Goal: Information Seeking & Learning: Check status

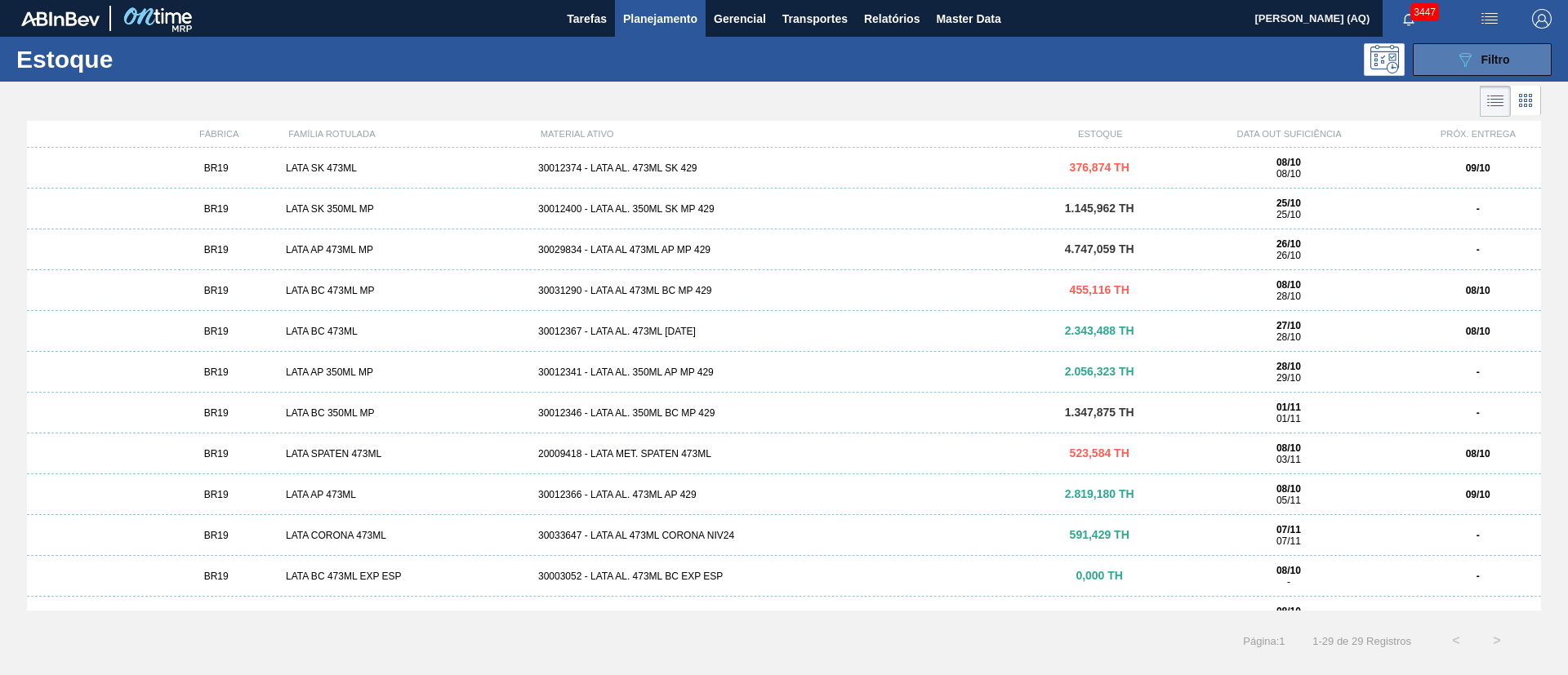
click at [1494, 61] on span "Filtro" at bounding box center [1495, 60] width 29 height 13
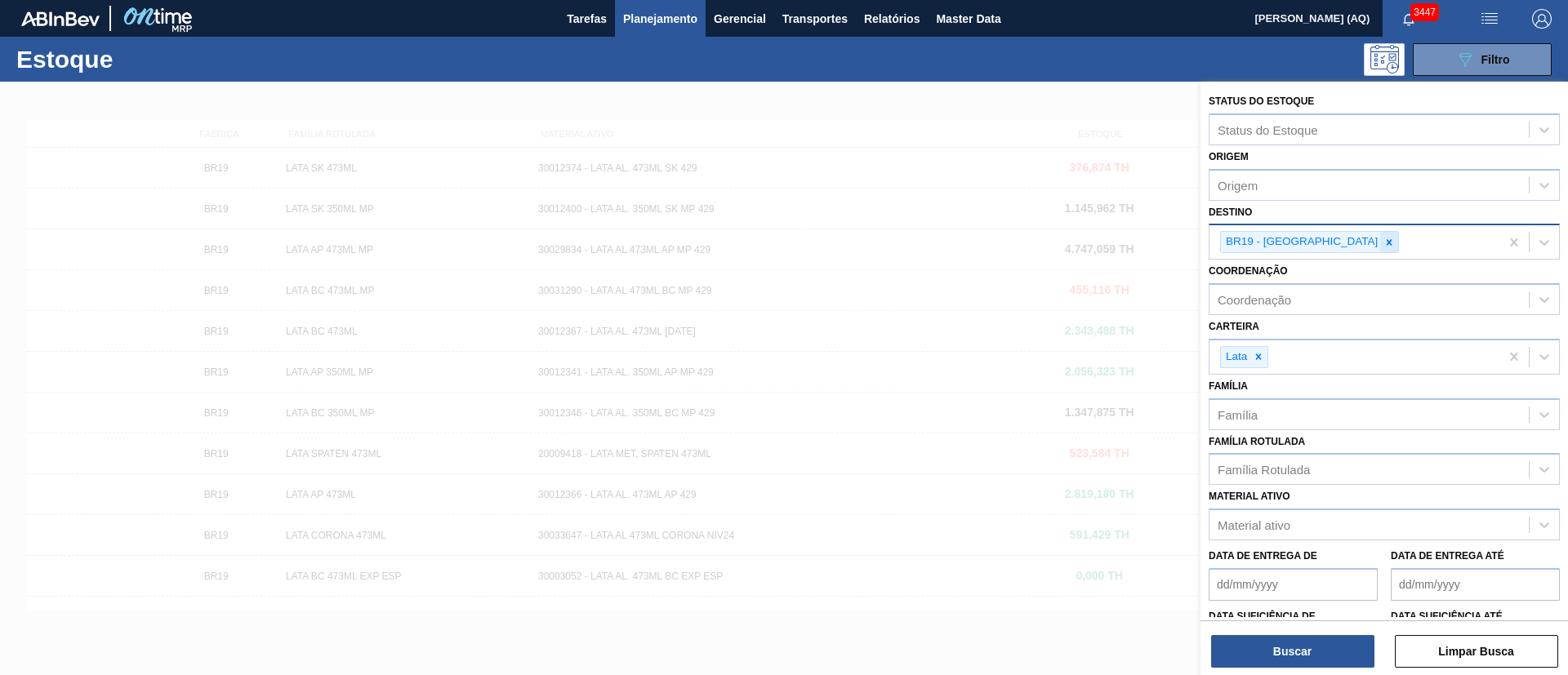
click at [1380, 232] on div at bounding box center [1389, 242] width 18 height 21
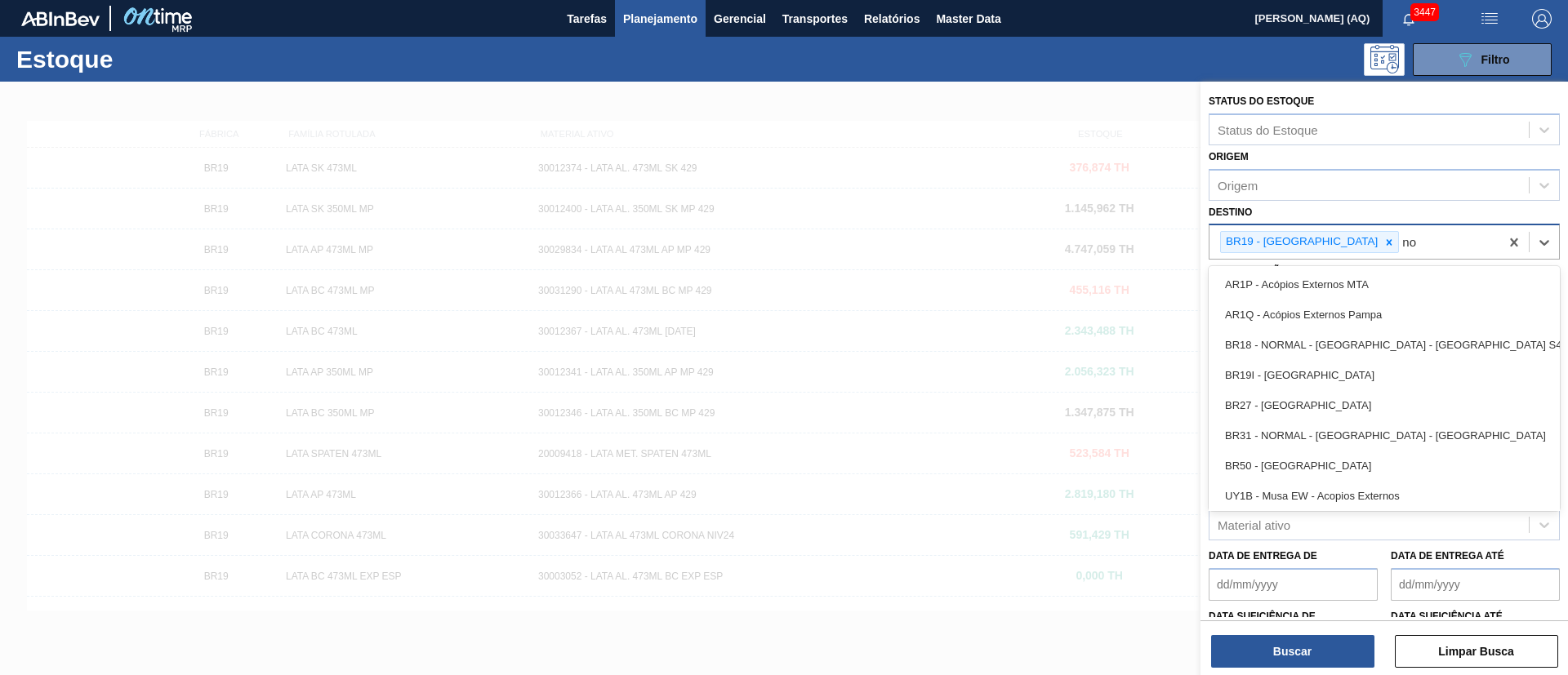
type input "n"
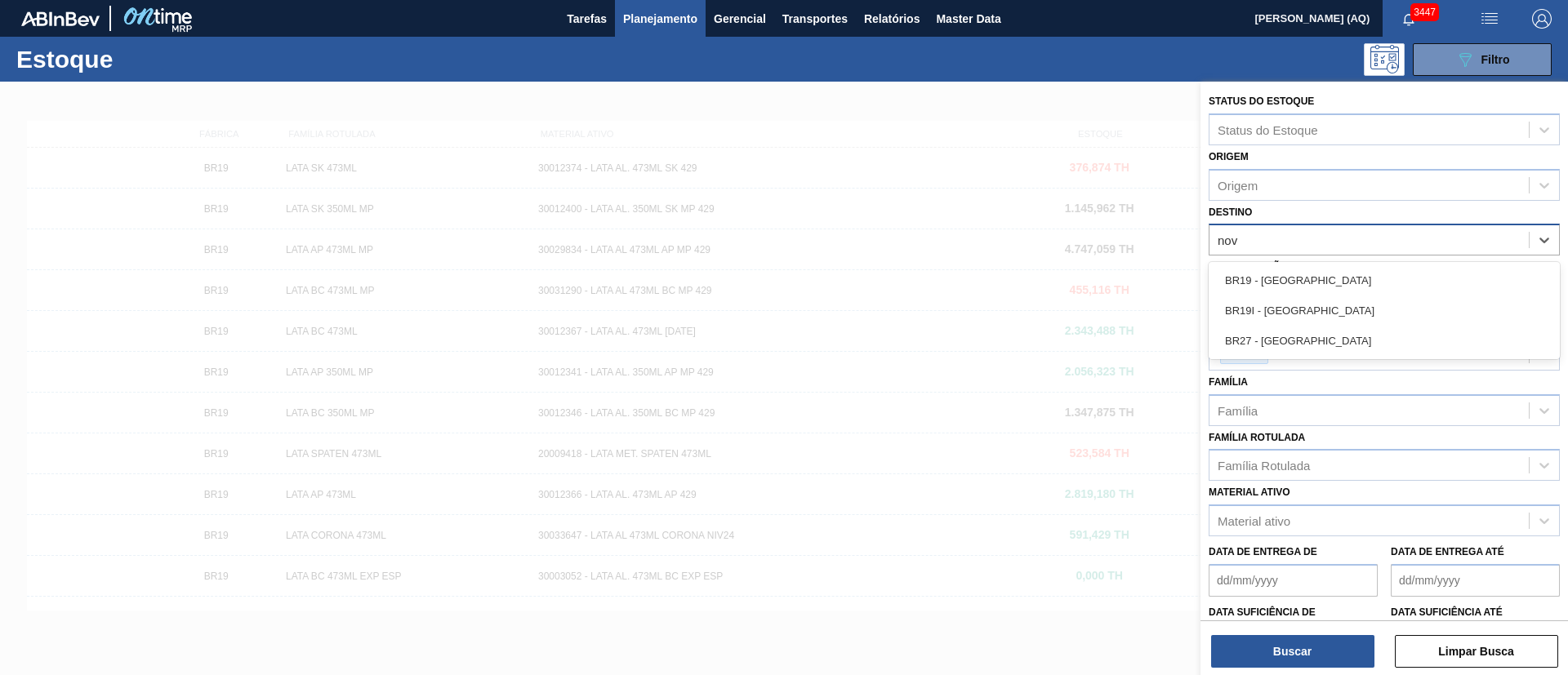
type input "nova"
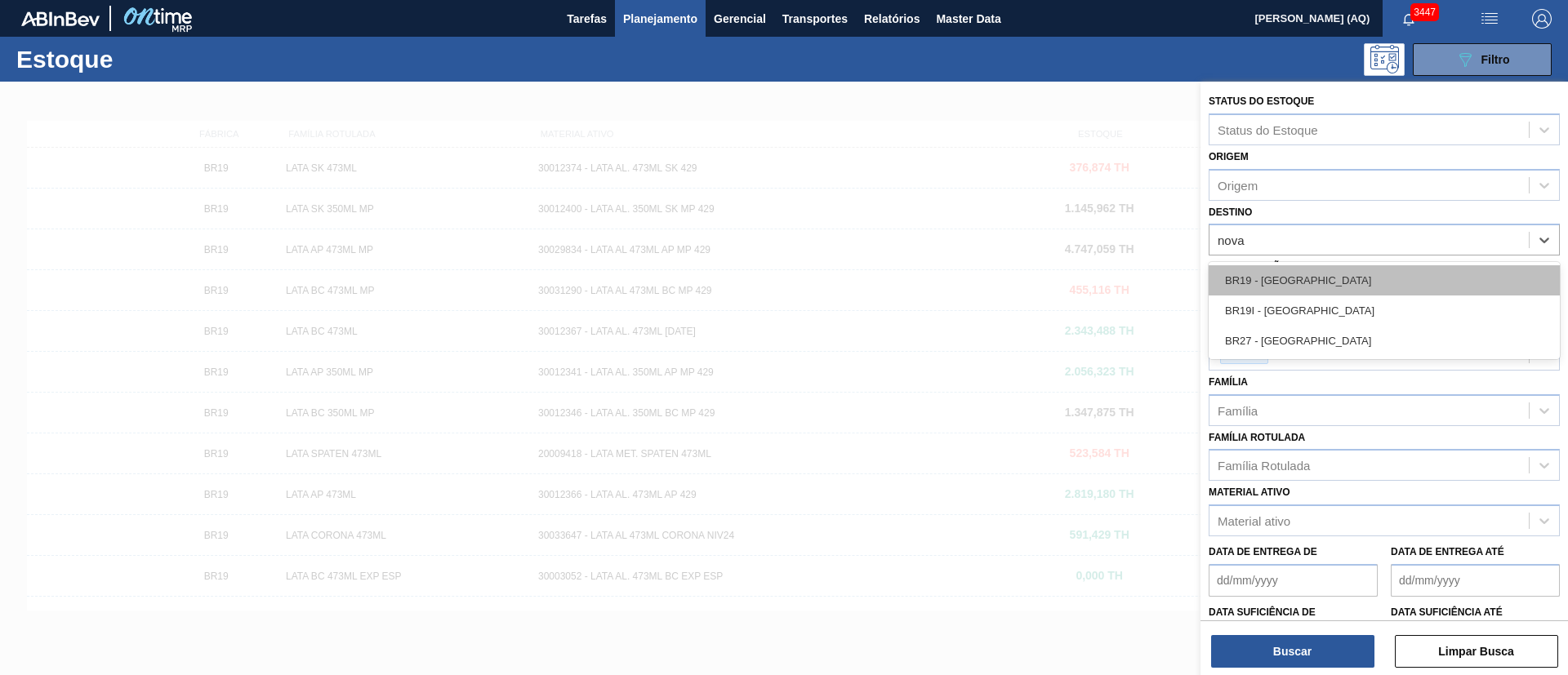
click at [1426, 283] on div "BR19 - Nova Rio" at bounding box center [1383, 280] width 351 height 31
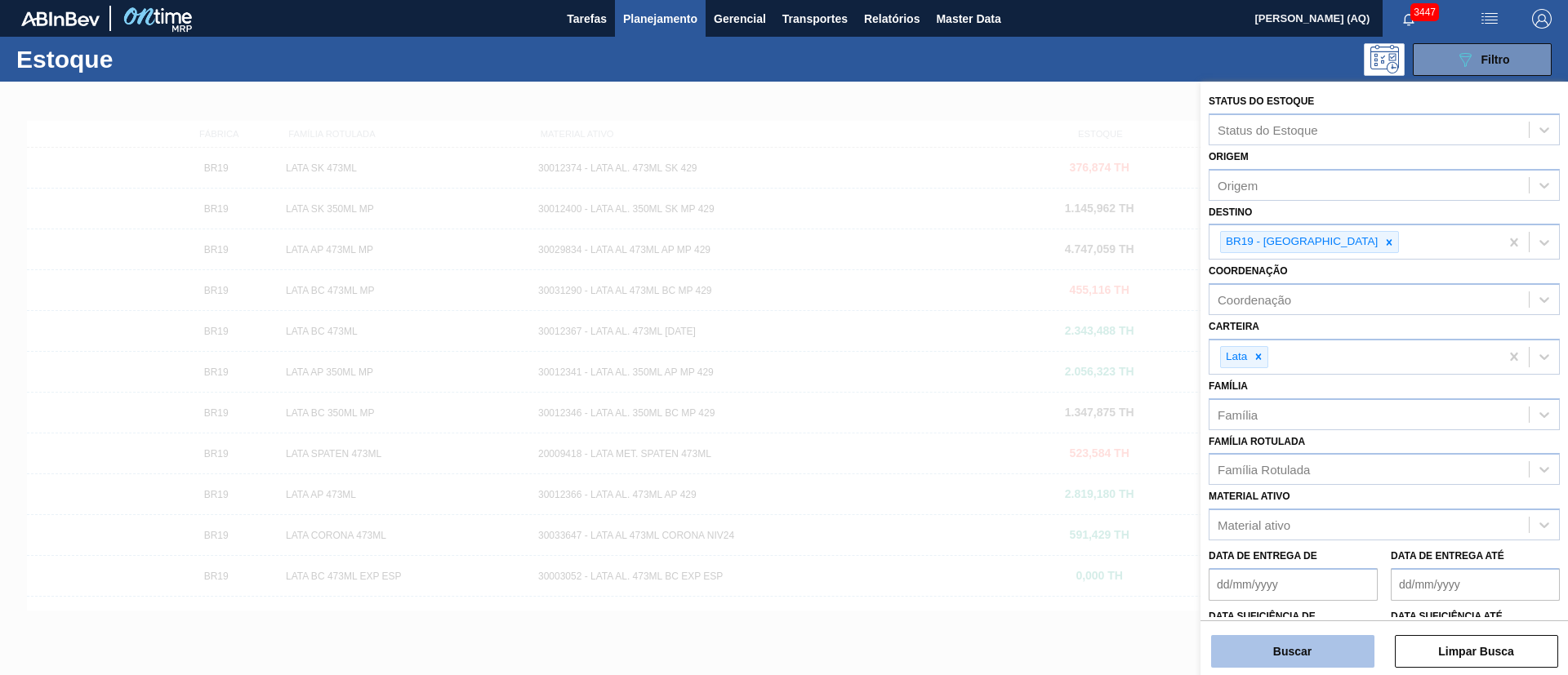
click at [1300, 643] on button "Buscar" at bounding box center [1292, 651] width 163 height 32
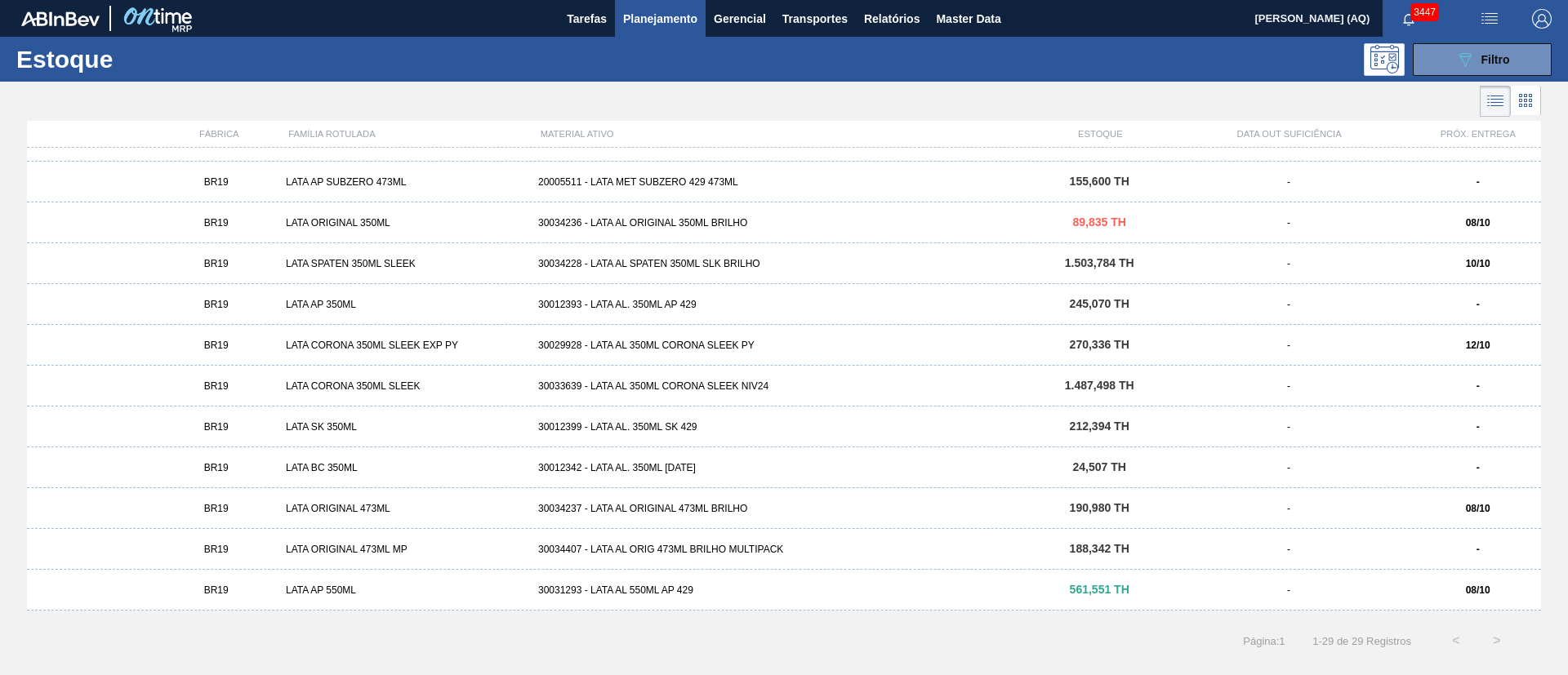
scroll to position [598, 0]
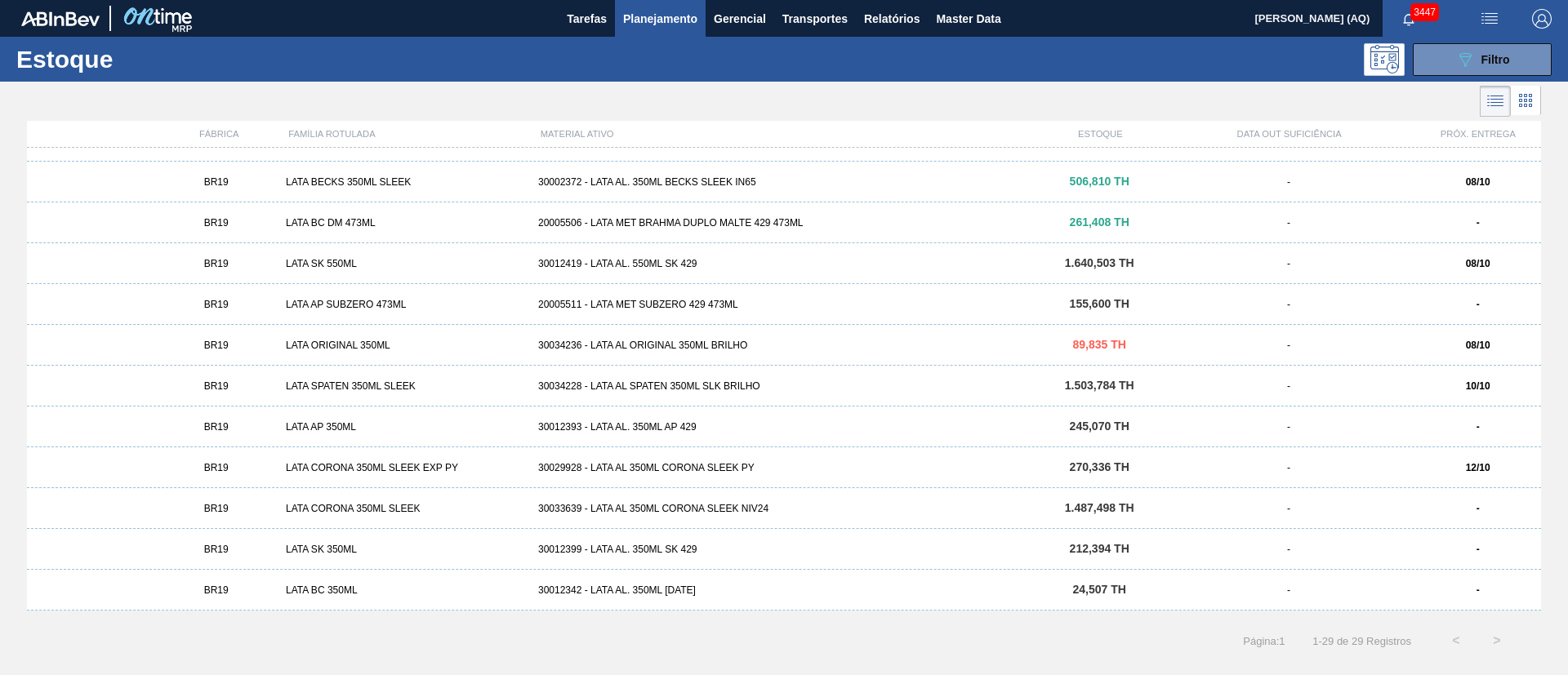
click at [351, 256] on div "BR19 LATA SK 550ML 30012419 - LATA AL. 550ML SK 429 1.640,503 TH - 08/10" at bounding box center [784, 263] width 1513 height 41
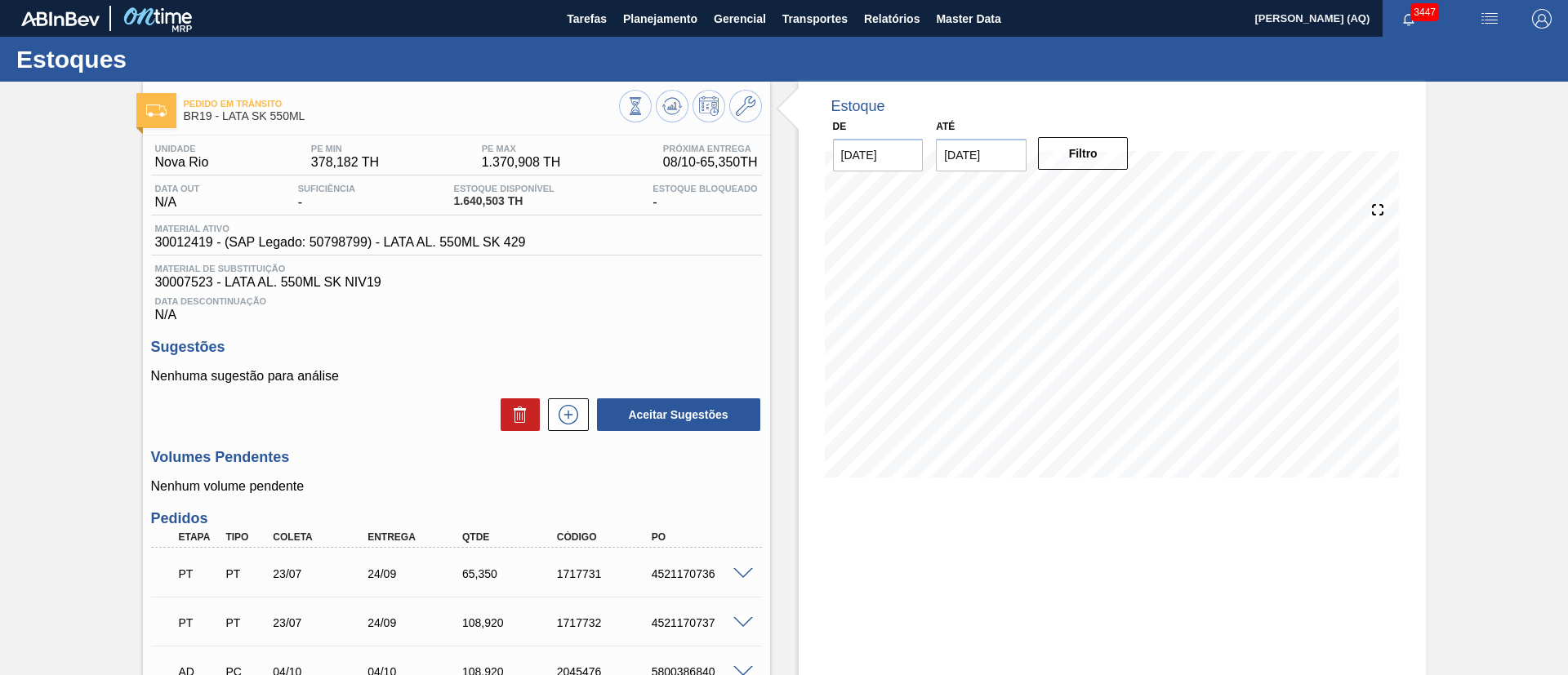
click at [669, 3] on button "Planejamento" at bounding box center [660, 18] width 91 height 36
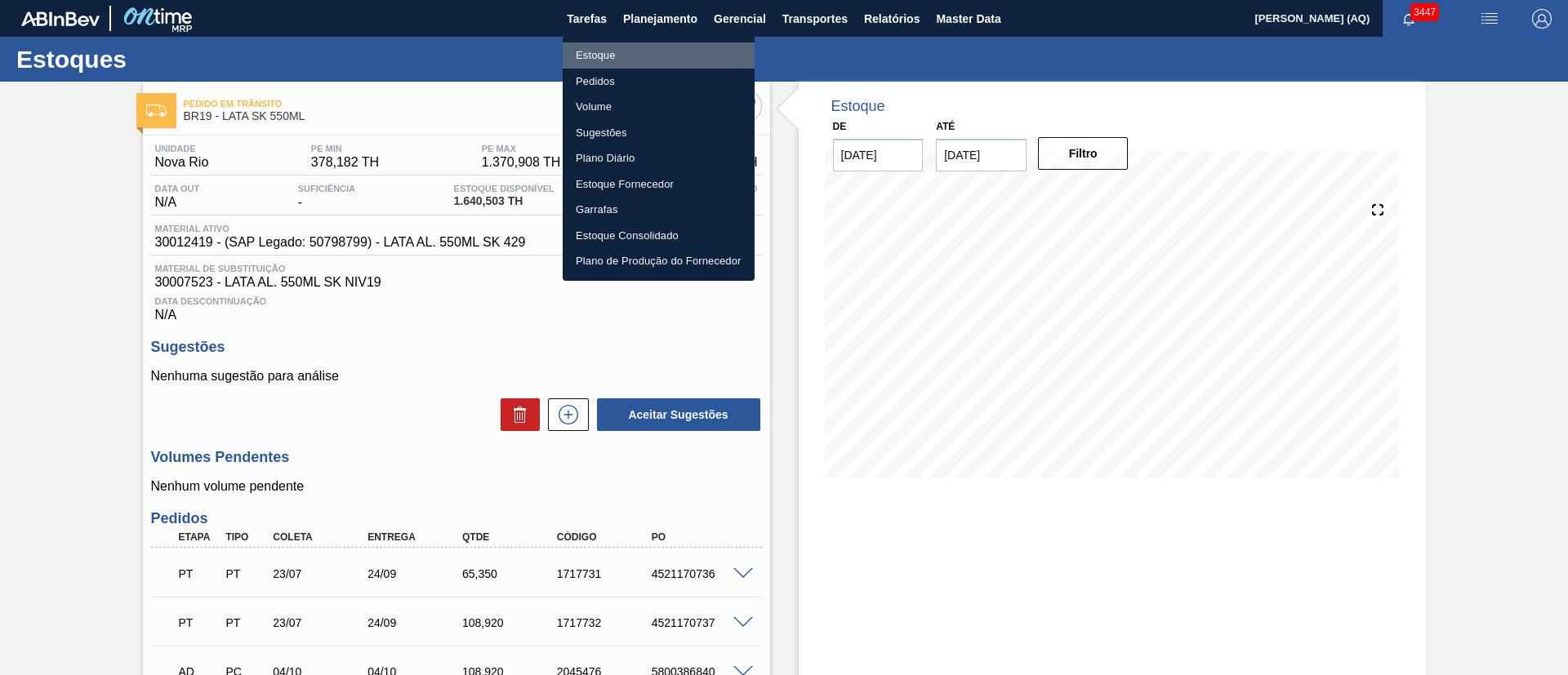
click at [611, 53] on li "Estoque" at bounding box center [659, 55] width 192 height 26
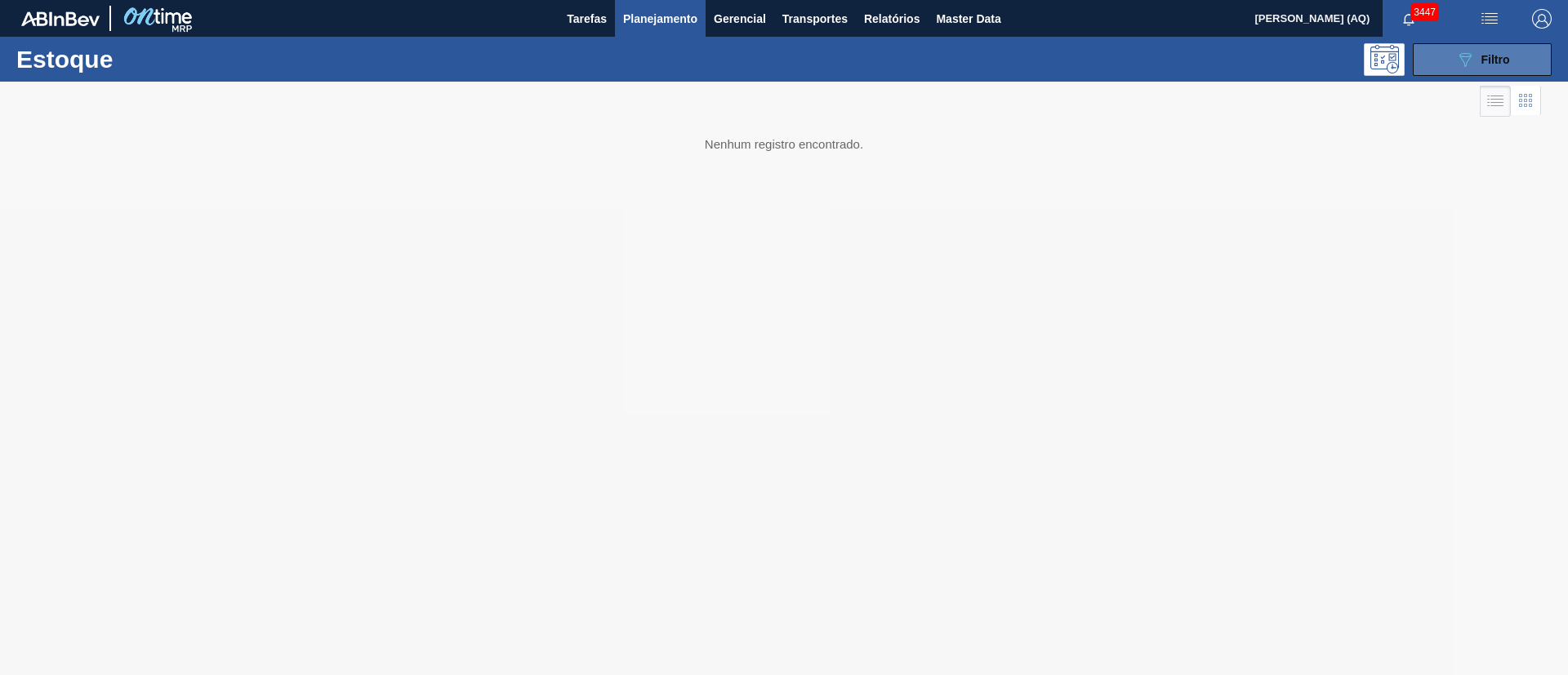
click at [1479, 60] on div "089F7B8B-B2A5-4AFE-B5C0-19BA573D28AC Filtro" at bounding box center [1482, 60] width 55 height 20
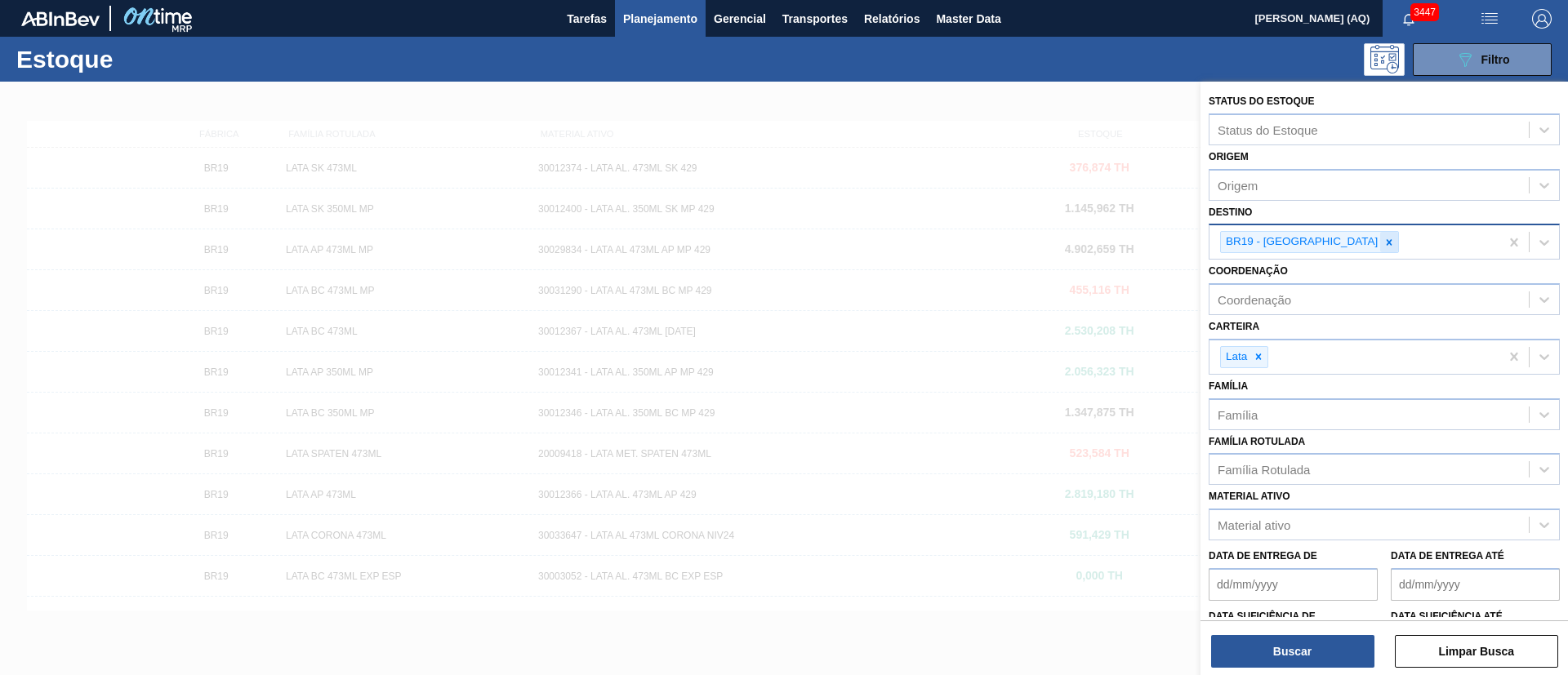
click at [1387, 243] on icon at bounding box center [1389, 242] width 6 height 6
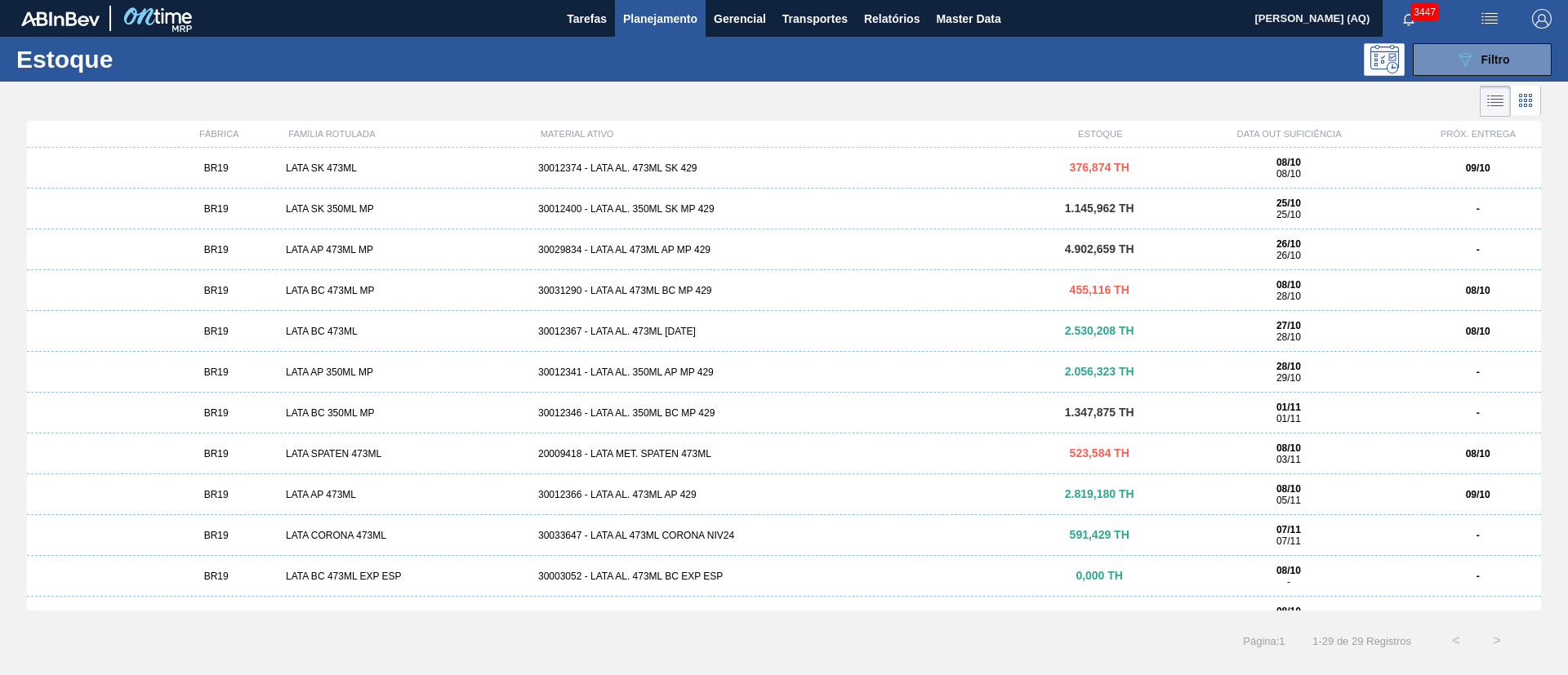
type input "AP"
click at [1469, 60] on icon "089F7B8B-B2A5-4AFE-B5C0-19BA573D28AC" at bounding box center [1465, 60] width 20 height 20
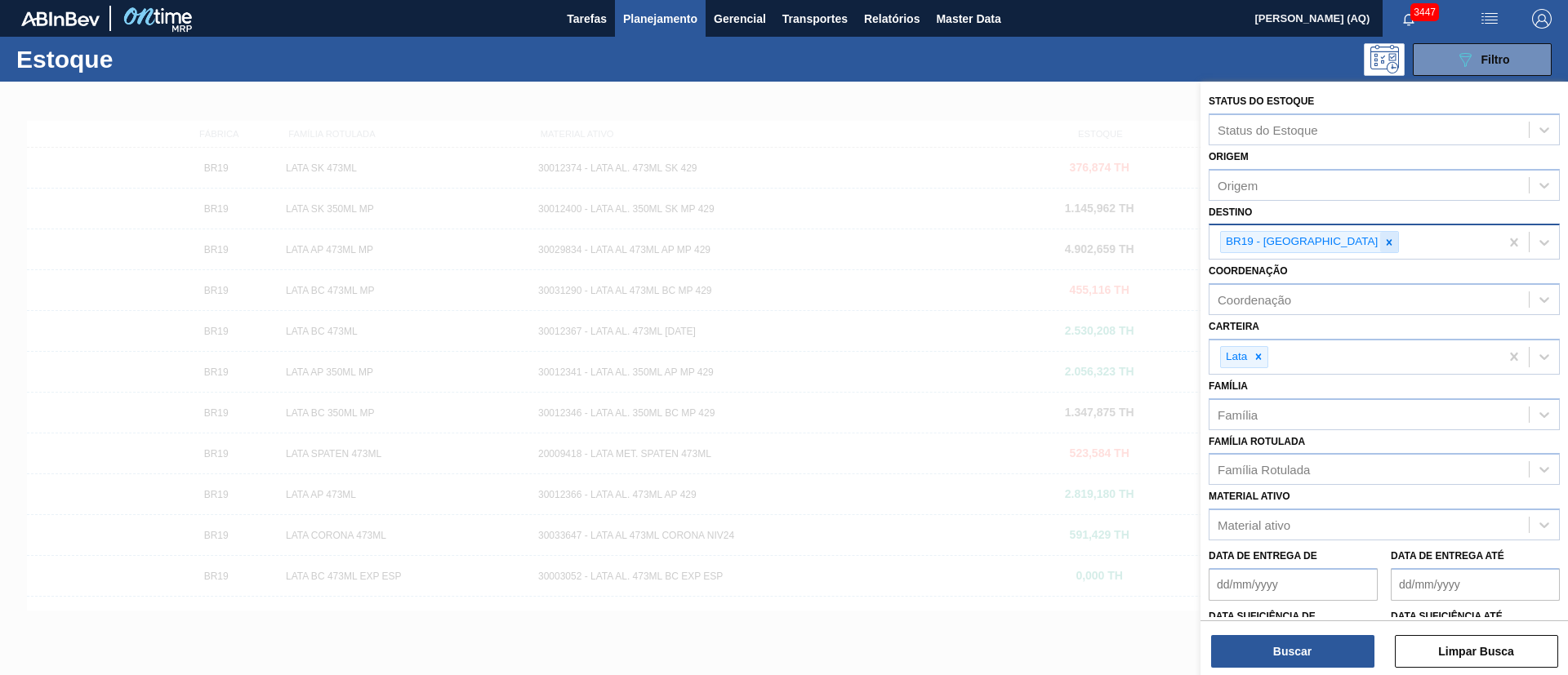
click at [1383, 240] on icon at bounding box center [1389, 242] width 12 height 12
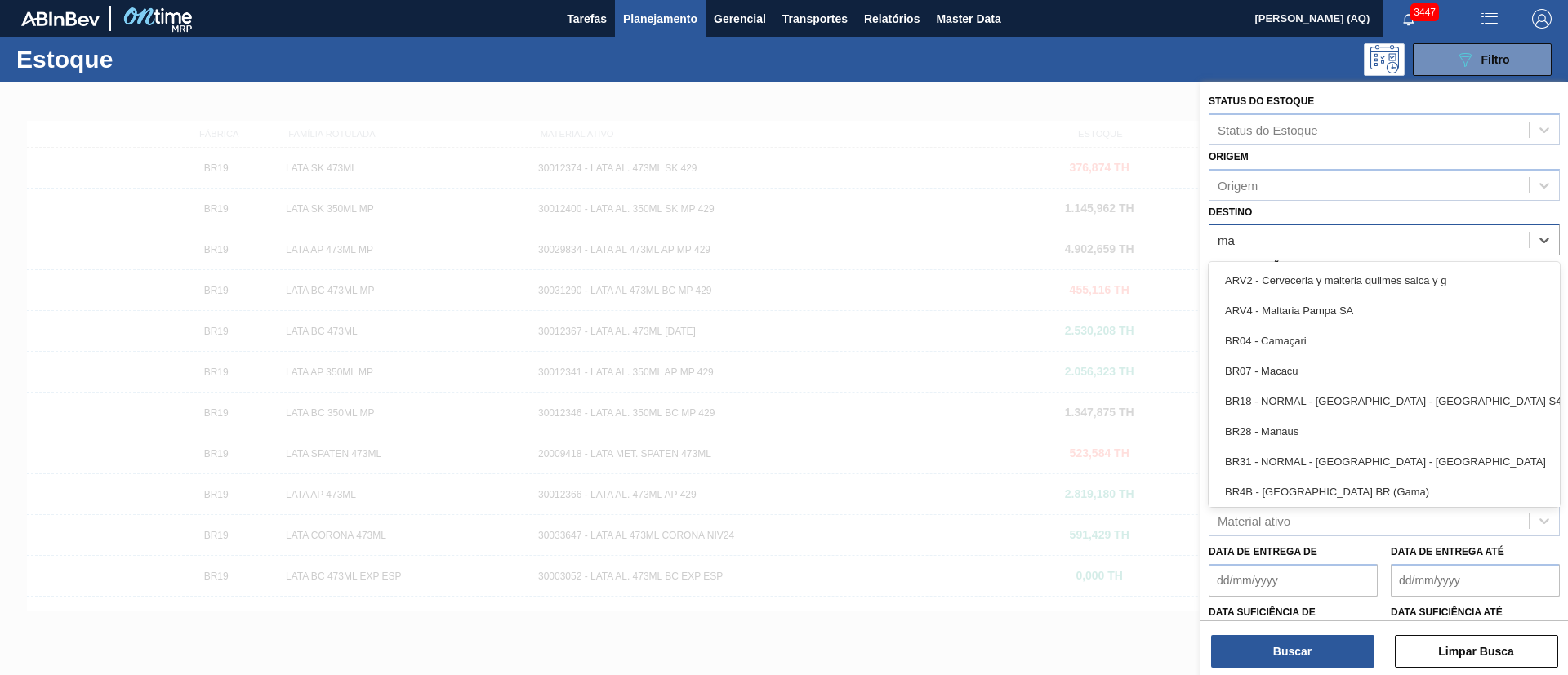
type input "m"
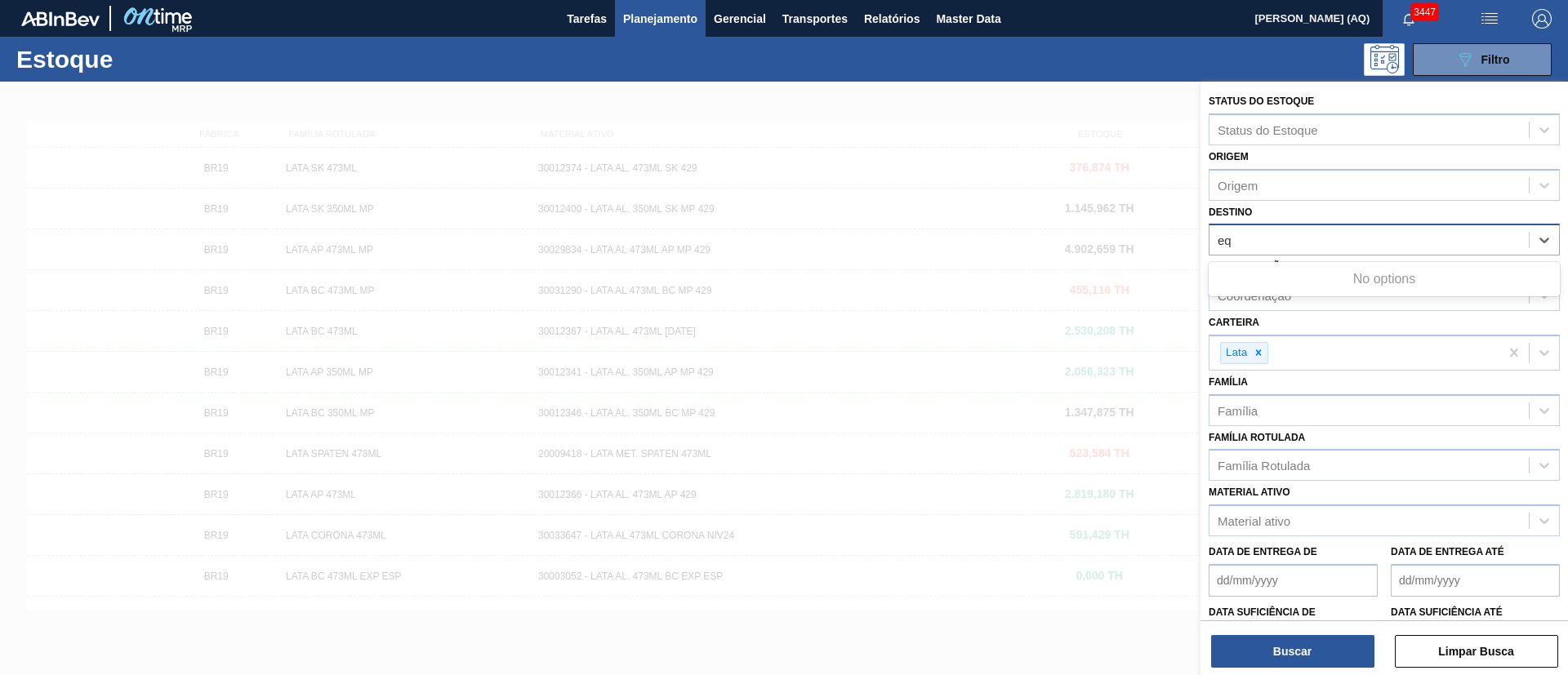
type input "e"
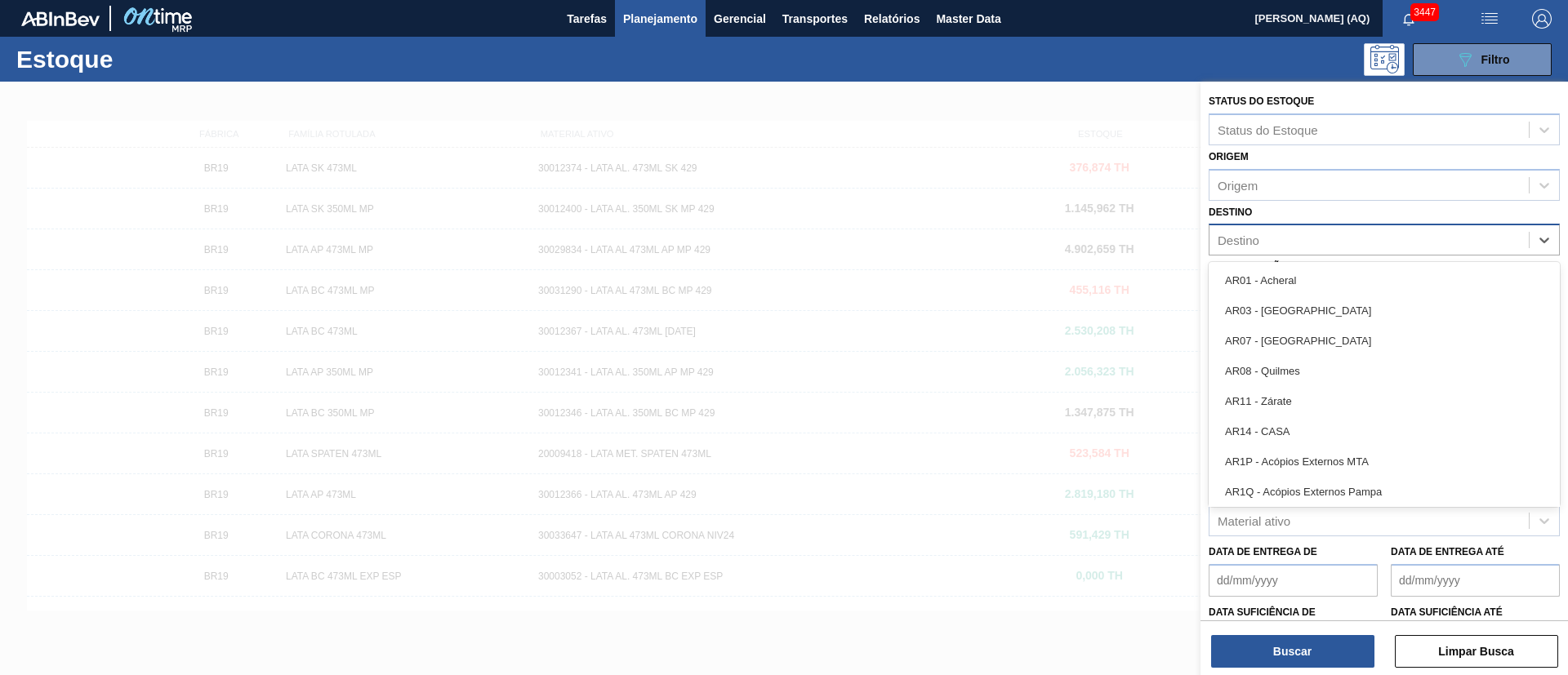
type input "s"
type input "ã"
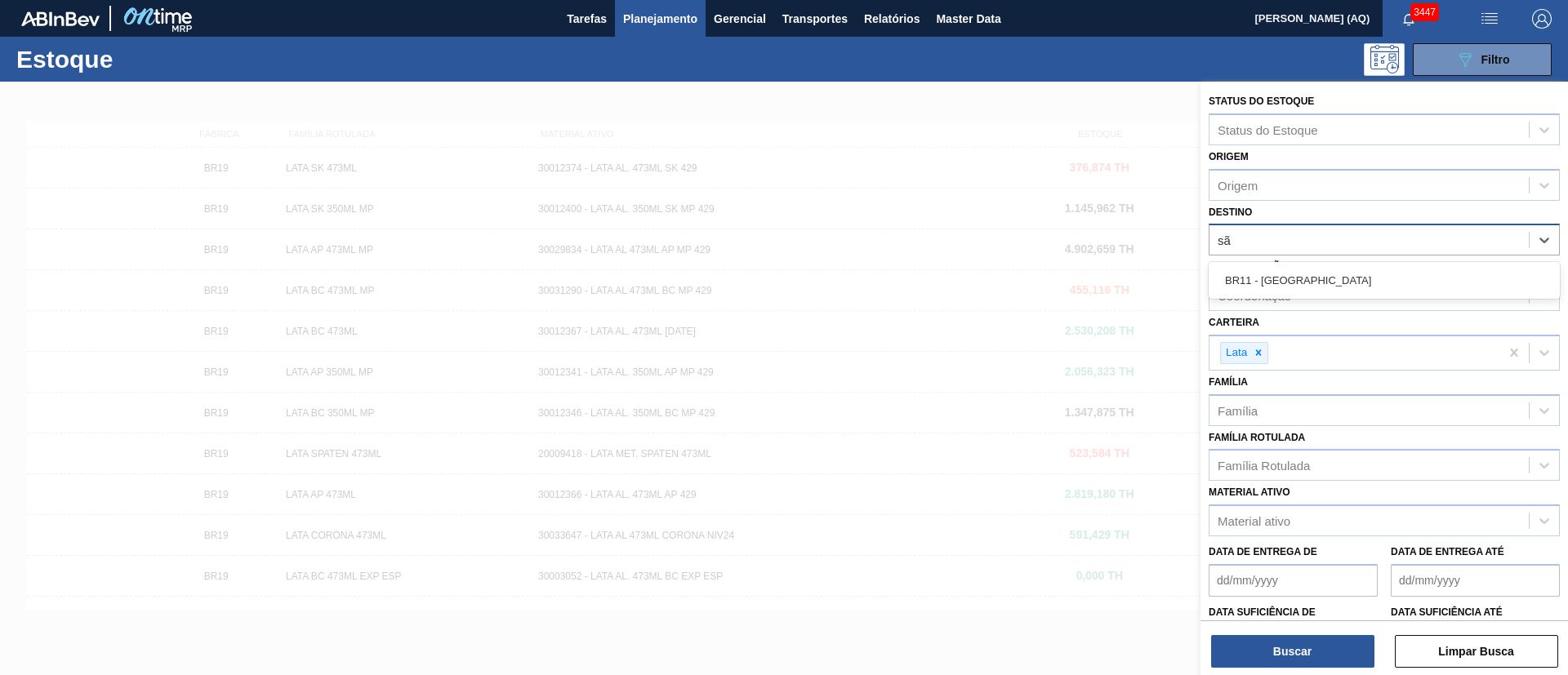
type input "são"
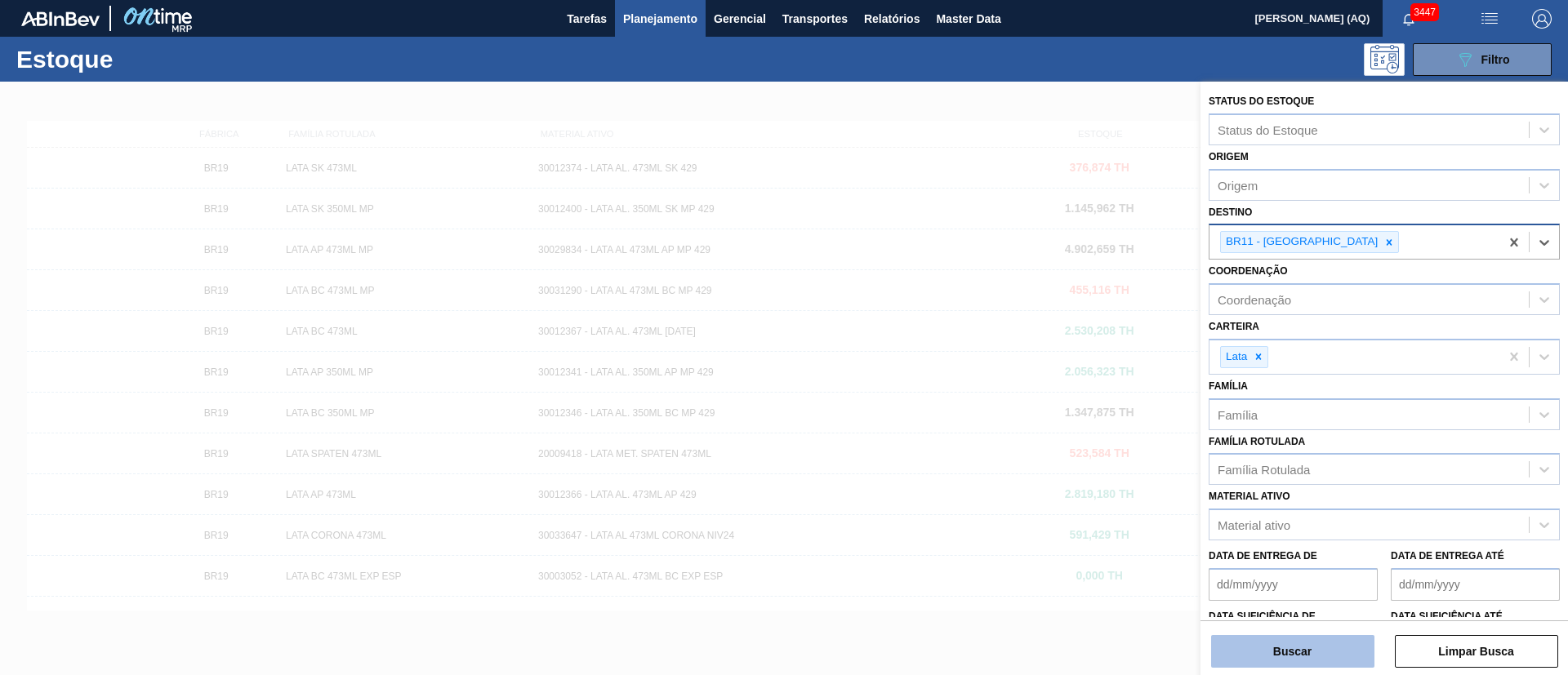
click at [1305, 657] on button "Buscar" at bounding box center [1292, 651] width 163 height 32
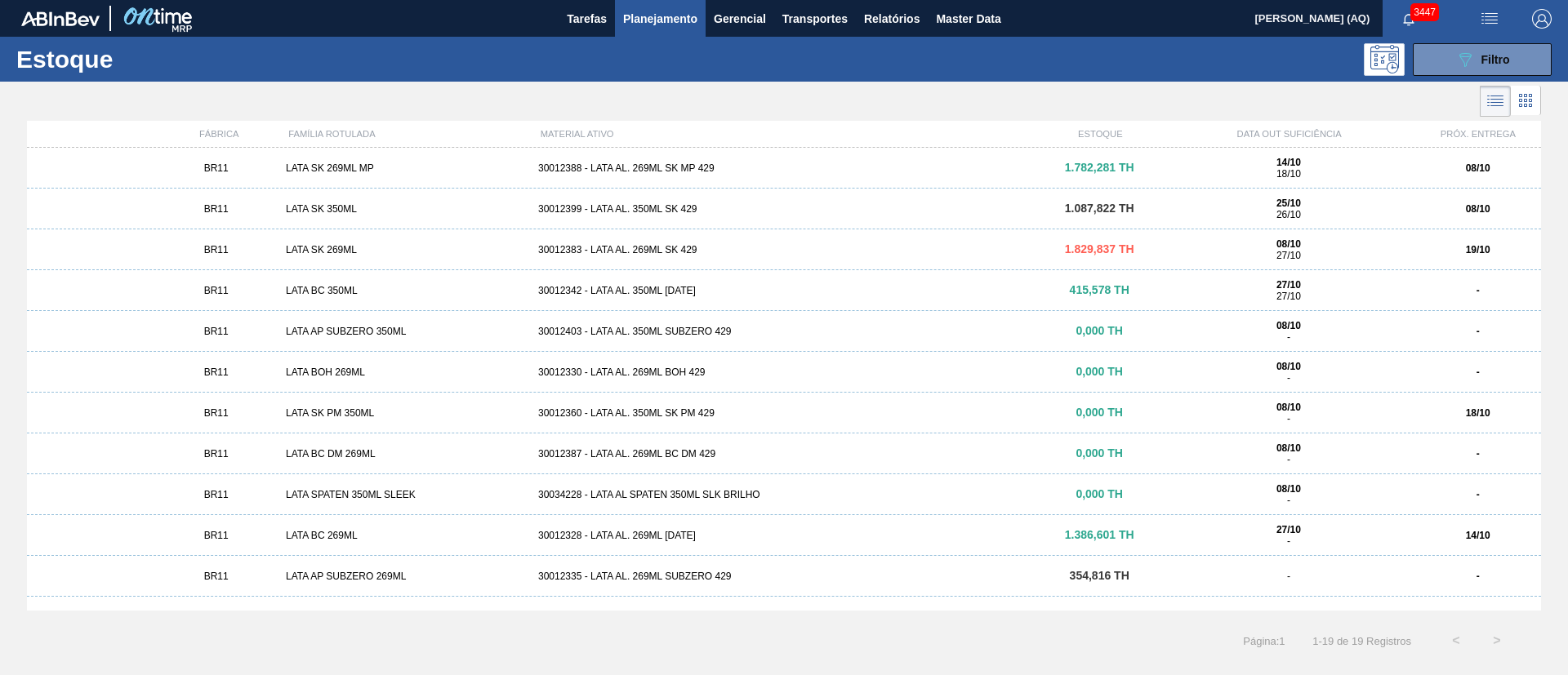
scroll to position [51, 0]
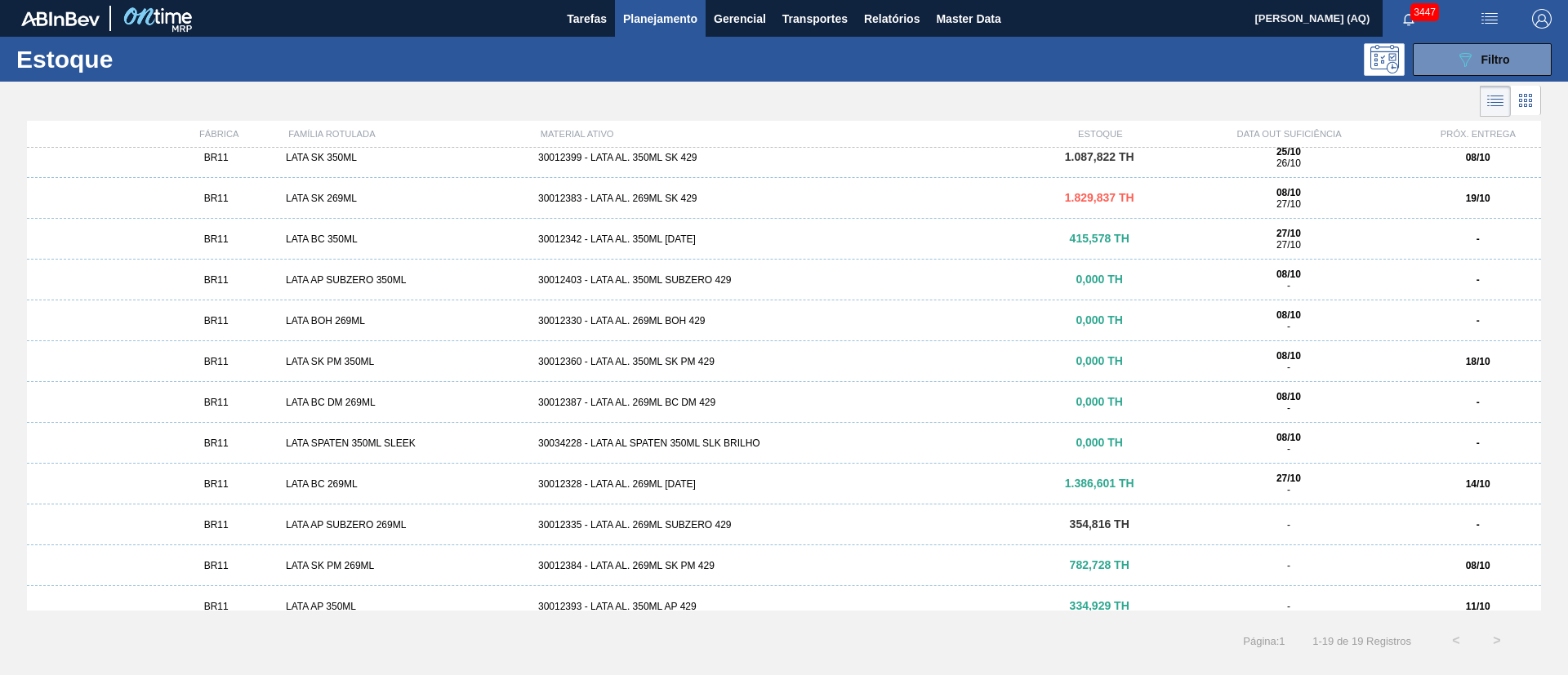
click at [771, 438] on div "30034228 - LATA AL SPATEN 350ML SLK BRILHO" at bounding box center [784, 443] width 505 height 12
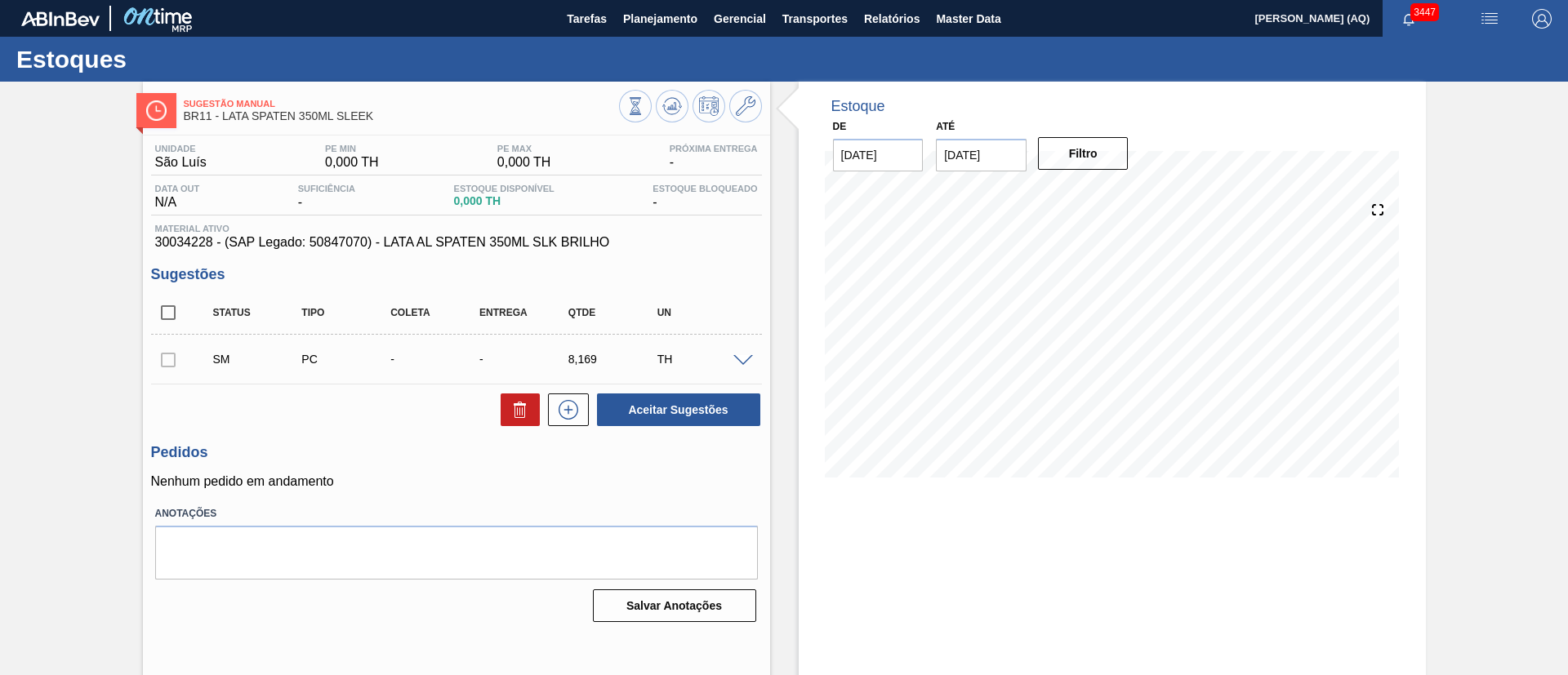
click at [111, 211] on div "Sugestão Manual BR11 - LATA SPATEN 350ML SLEEK Unidade São Luís PE MIN 0,000 TH…" at bounding box center [784, 392] width 1568 height 620
click at [375, 433] on div "Unidade São Luís PE MIN 0,000 TH PE MAX 0,000 TH Próxima Entrega - Data out N/A…" at bounding box center [457, 381] width 627 height 492
click at [180, 361] on div at bounding box center [168, 358] width 34 height 32
click at [166, 359] on div at bounding box center [168, 358] width 34 height 32
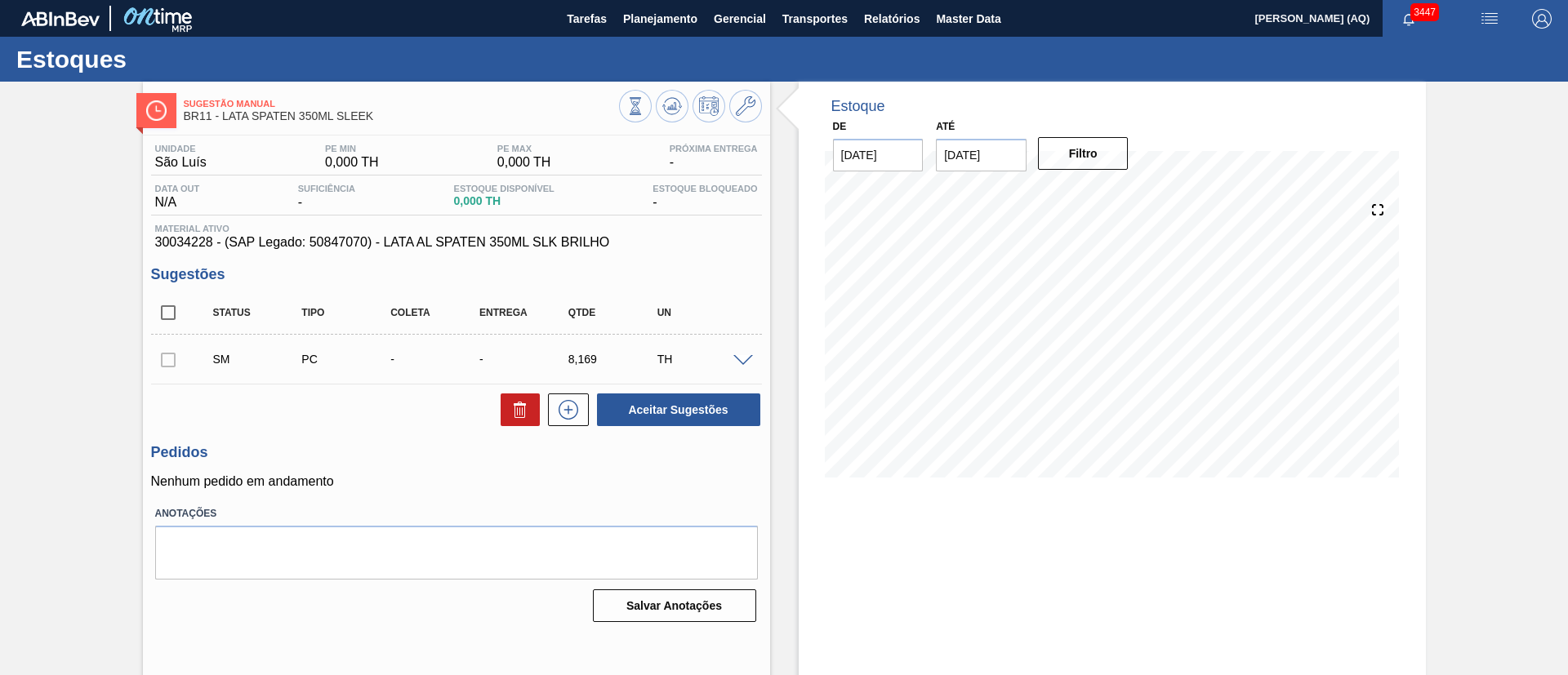
click at [119, 415] on div "Sugestão Manual BR11 - LATA SPATEN 350ML SLEEK Unidade São Luís PE MIN 0,000 TH…" at bounding box center [784, 392] width 1568 height 620
click at [168, 314] on input "checkbox" at bounding box center [168, 312] width 34 height 34
click at [523, 409] on icon at bounding box center [520, 411] width 11 height 12
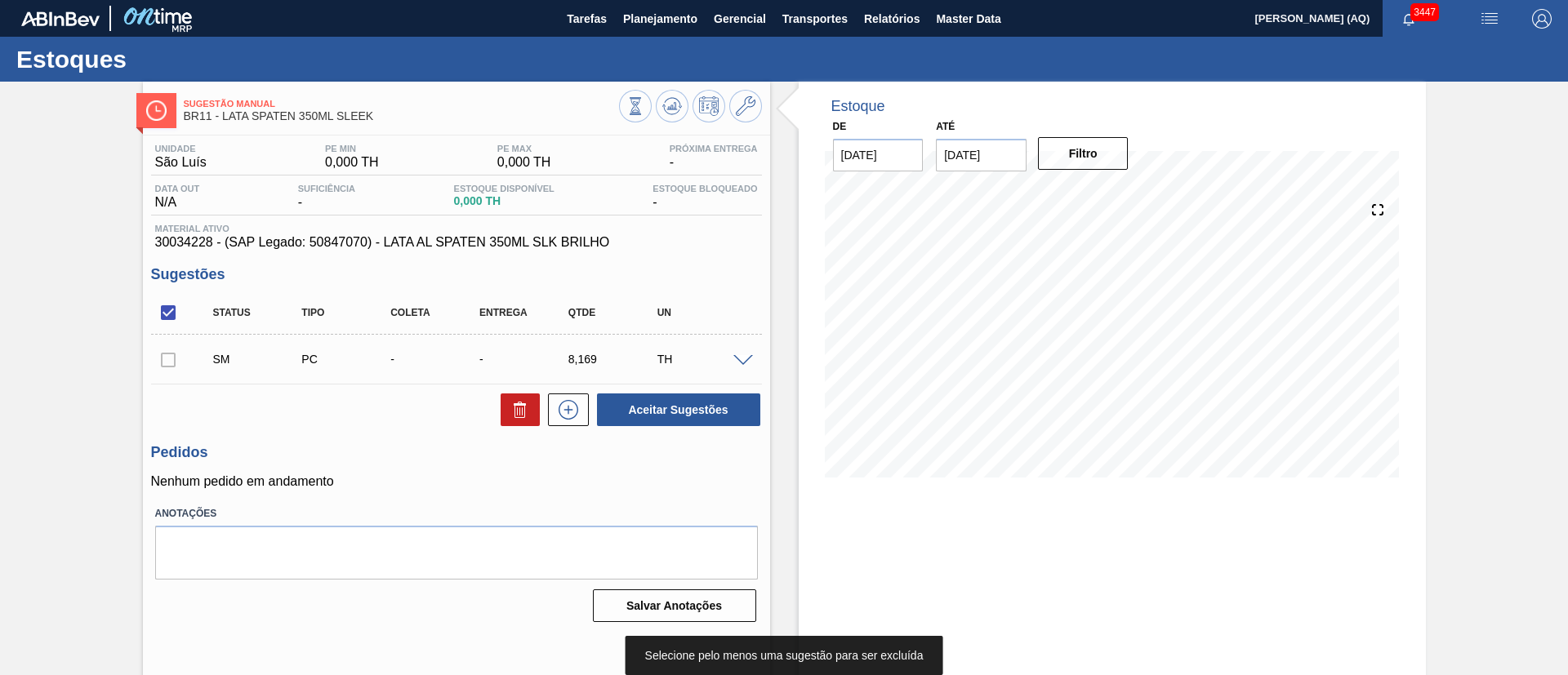
click at [156, 359] on div at bounding box center [168, 358] width 34 height 32
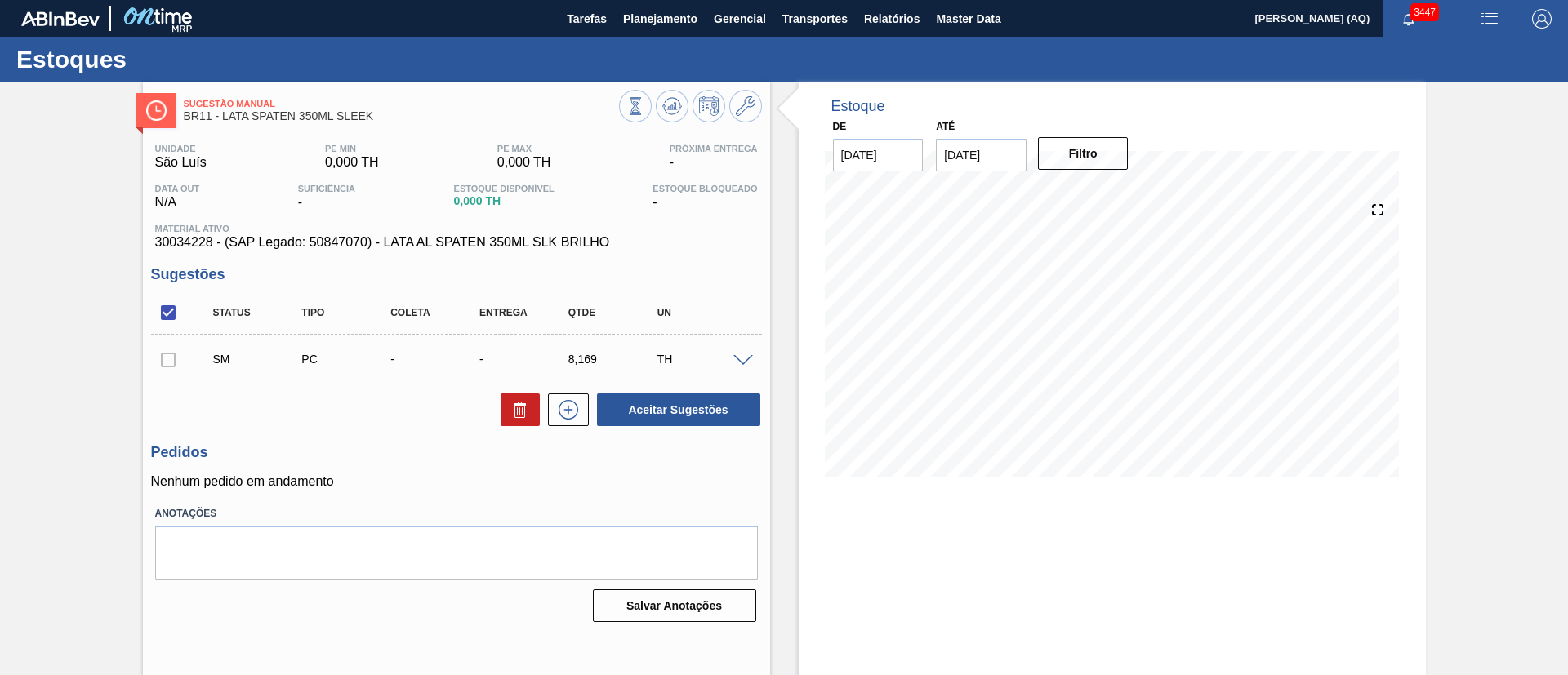
click at [181, 360] on div at bounding box center [168, 358] width 34 height 32
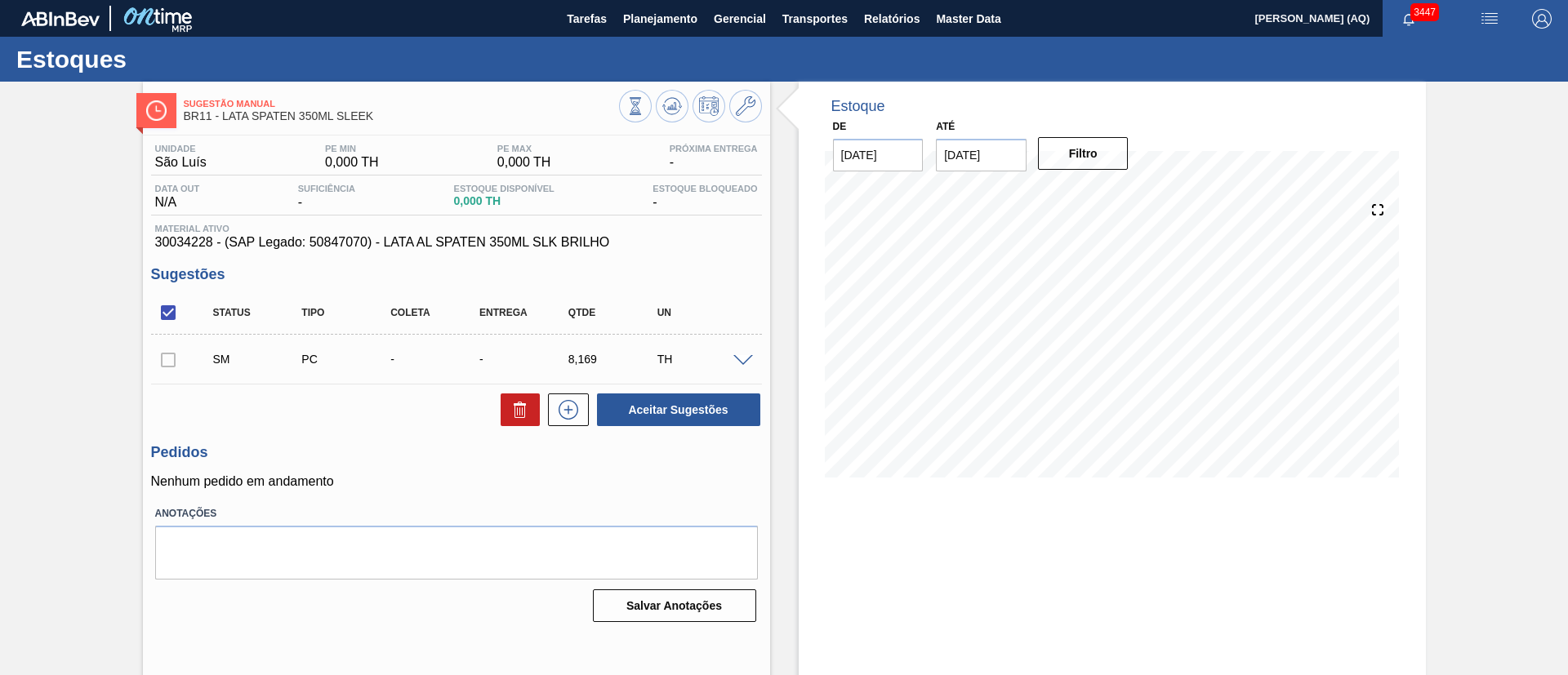
click at [160, 308] on input "checkbox" at bounding box center [168, 312] width 34 height 34
checkbox input "false"
click at [51, 314] on div "Sugestão Manual BR11 - LATA SPATEN 350ML SLEEK Unidade São Luís PE MIN 0,000 TH…" at bounding box center [784, 392] width 1568 height 620
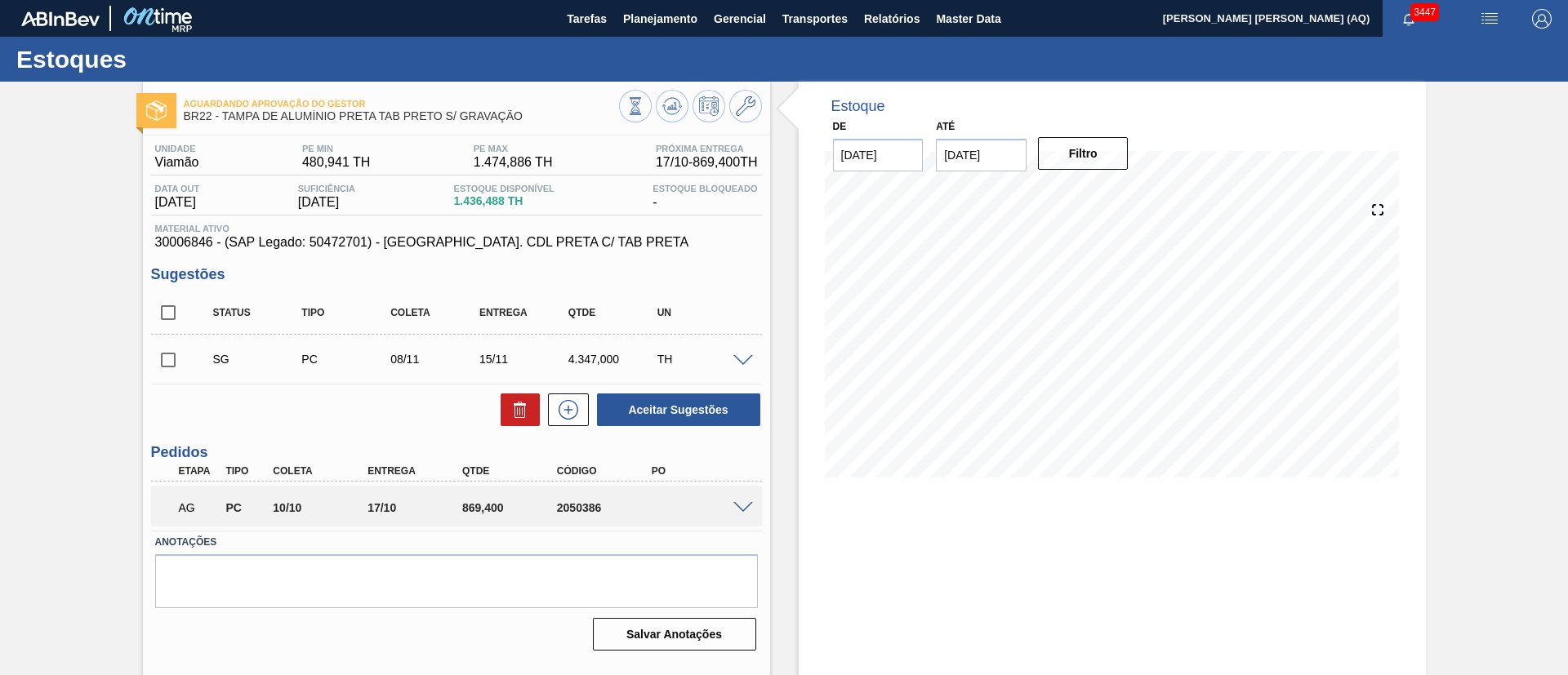
click at [758, 486] on div "AG PC 10/10 17/10 869,[PHONE_NUMBER]" at bounding box center [457, 505] width 611 height 41
click at [734, 510] on span at bounding box center [743, 508] width 20 height 12
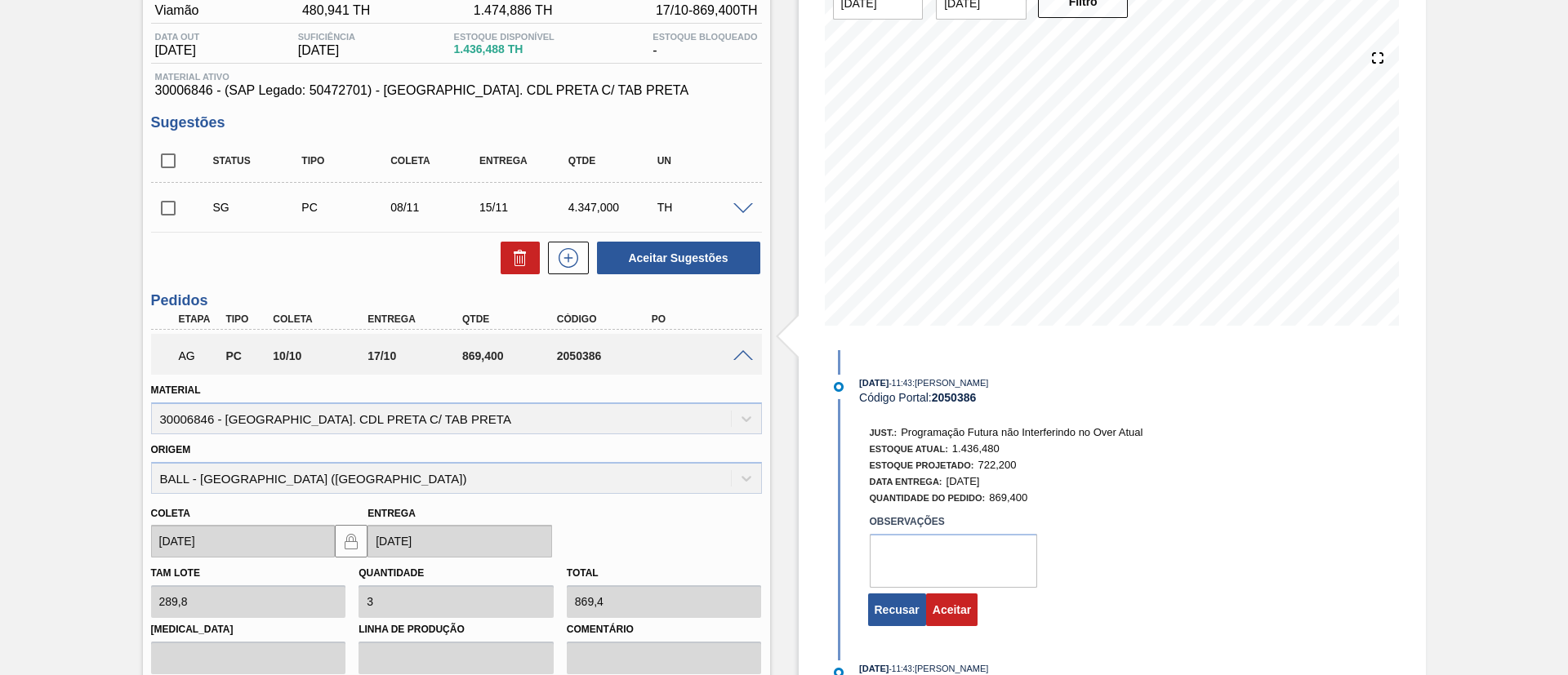
scroll to position [178, 0]
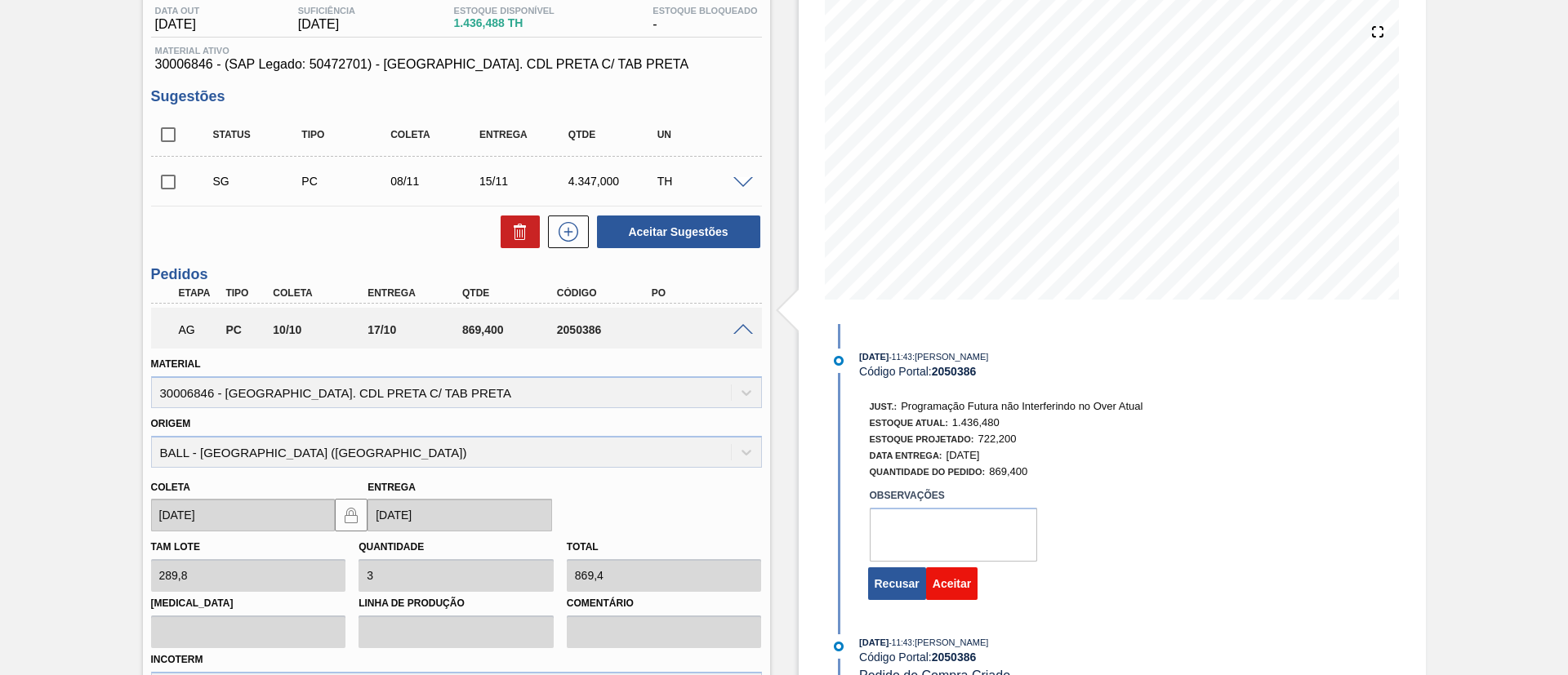
click at [952, 582] on button "Aceitar" at bounding box center [952, 583] width 51 height 32
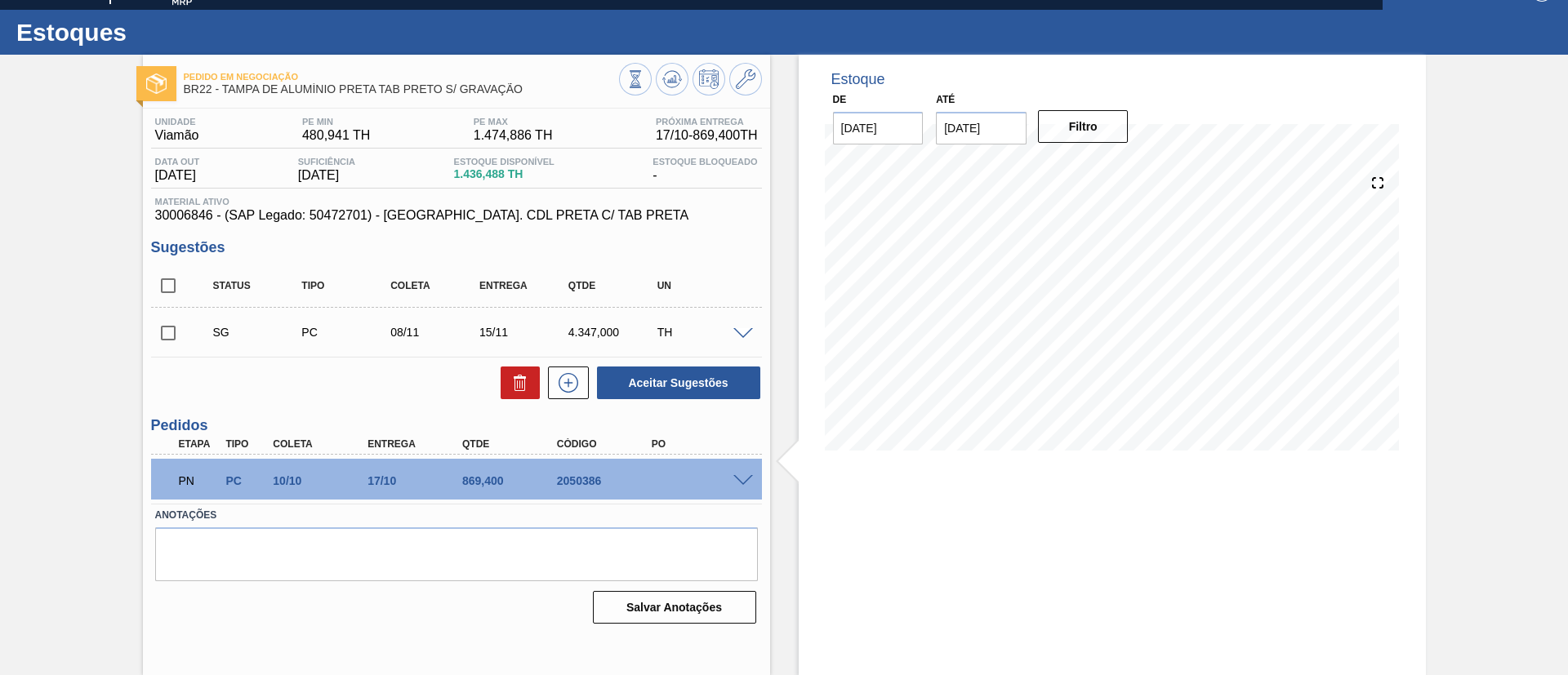
scroll to position [27, 0]
